Goal: Information Seeking & Learning: Check status

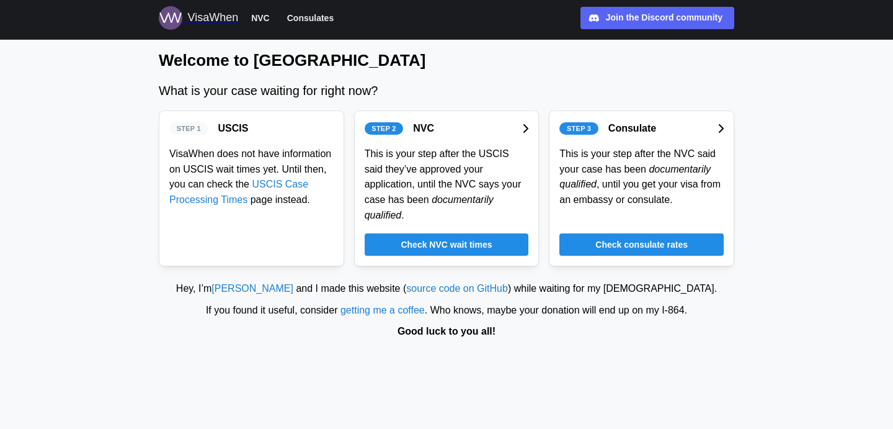
click at [722, 127] on icon at bounding box center [721, 128] width 6 height 10
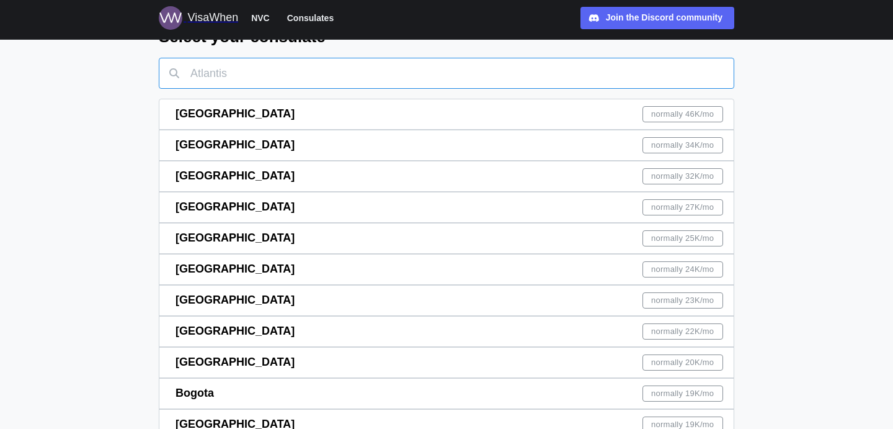
click at [284, 64] on input "text" at bounding box center [447, 73] width 576 height 31
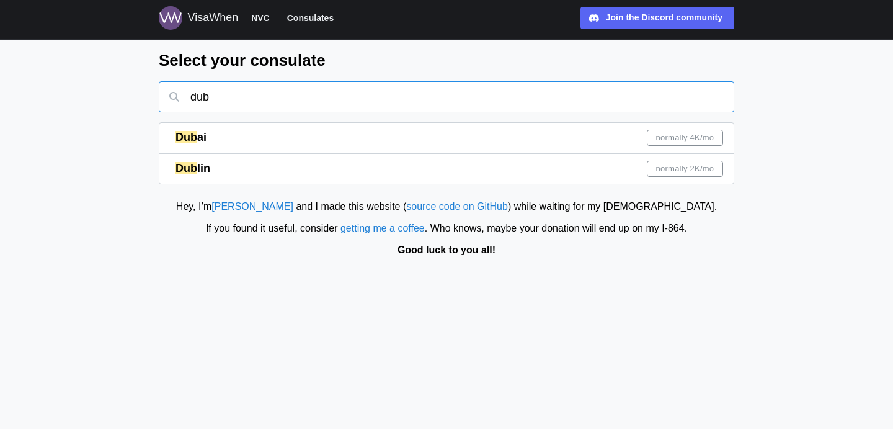
type input "dub"
click at [687, 178] on div "Dub lin normally 2K /mo" at bounding box center [450, 169] width 548 height 30
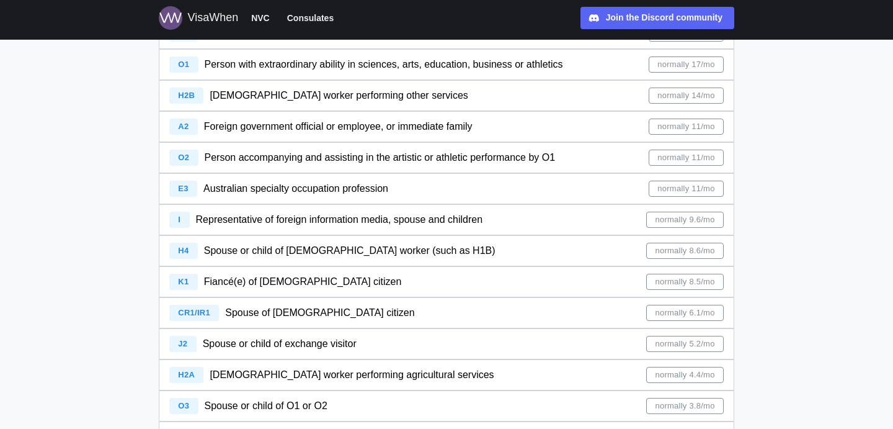
scroll to position [419, 0]
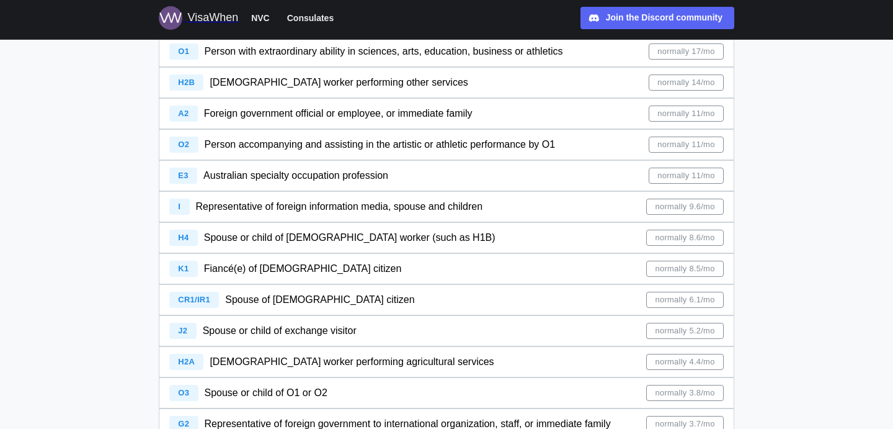
click at [353, 300] on div "CR1/IR1 Spouse of [DEMOGRAPHIC_DATA] citizen normally 6.1/mo" at bounding box center [446, 300] width 554 height 30
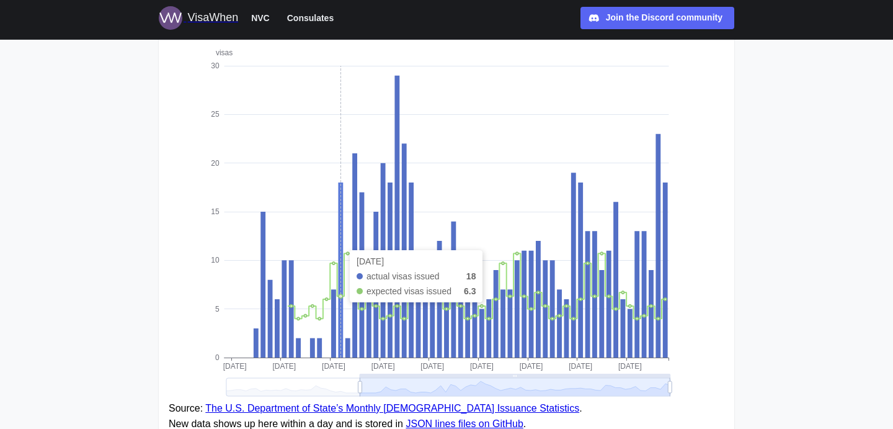
scroll to position [181, 0]
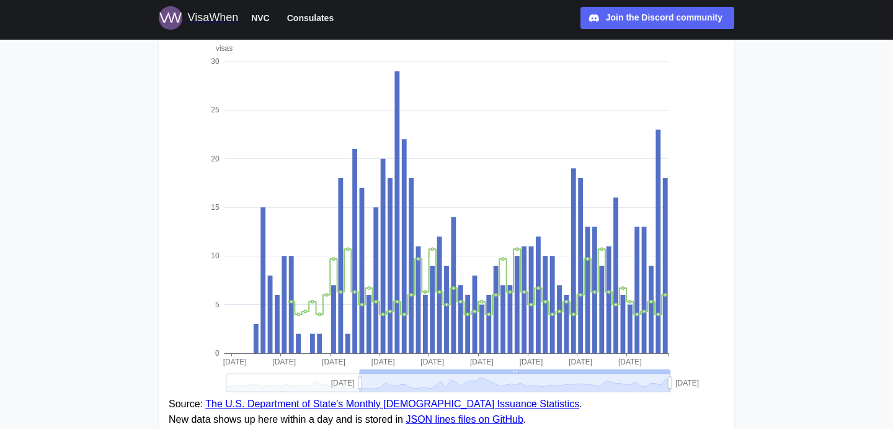
drag, startPoint x: 371, startPoint y: 375, endPoint x: 472, endPoint y: 371, distance: 101.2
click at [472, 371] on g "visas 0 5 10 15 20 25 [DATE] [DATE] [DATE] [DATE] [DATE] [DATE] [DATE] [DATE] […" at bounding box center [455, 218] width 488 height 348
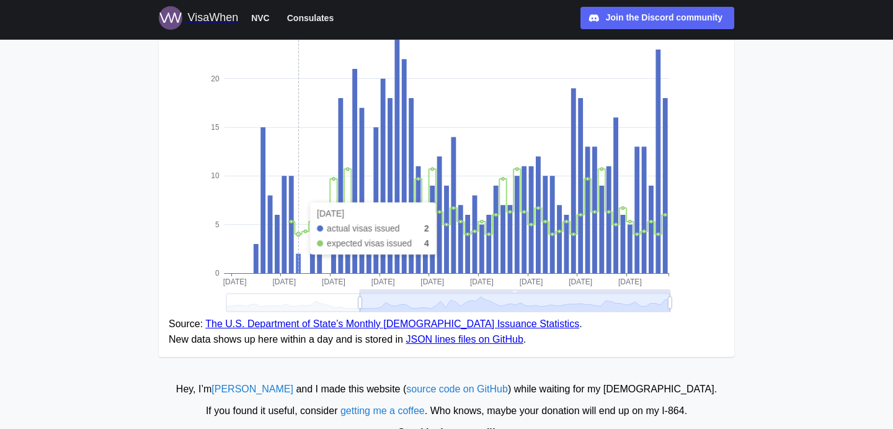
scroll to position [288, 0]
